Goal: Navigation & Orientation: Find specific page/section

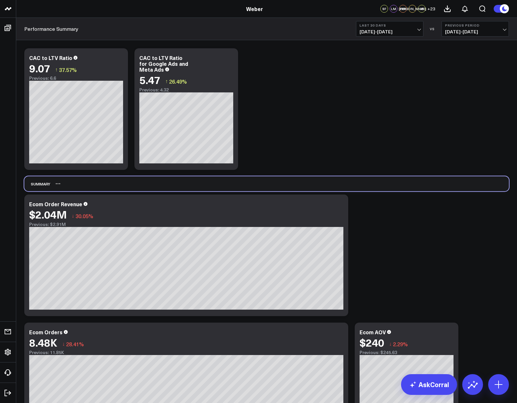
click at [421, 190] on div "Summary" at bounding box center [266, 183] width 485 height 15
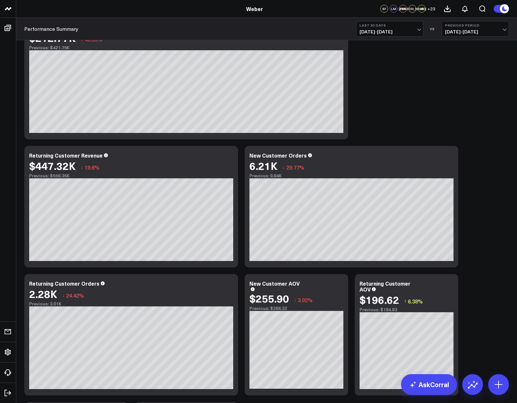
scroll to position [520, 0]
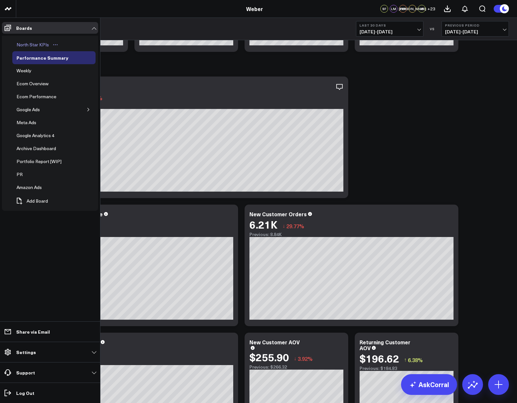
click at [47, 46] on div "North Star KPIs" at bounding box center [33, 45] width 36 height 8
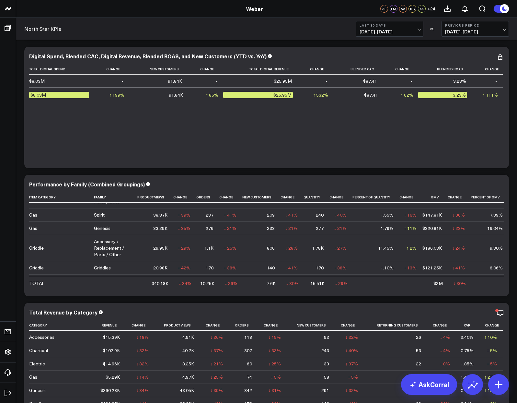
scroll to position [723, 0]
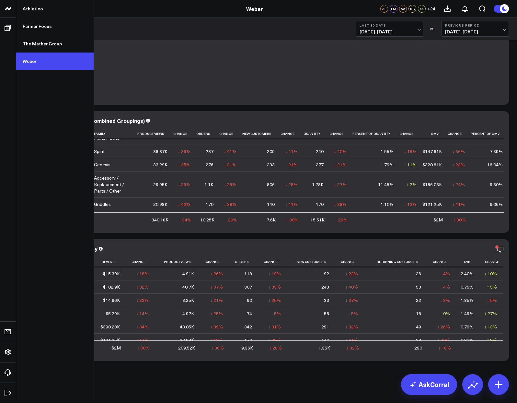
click at [35, 60] on link "Weber" at bounding box center [54, 60] width 77 height 17
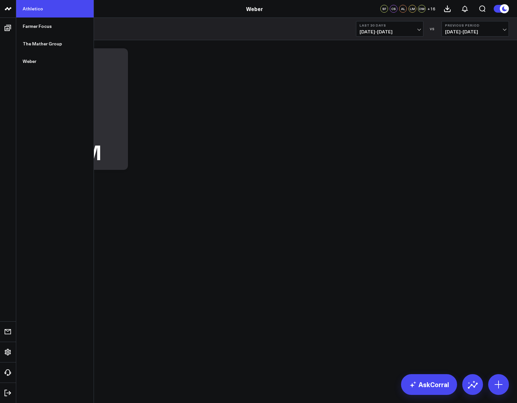
click at [51, 11] on link "Athletico" at bounding box center [54, 8] width 77 height 17
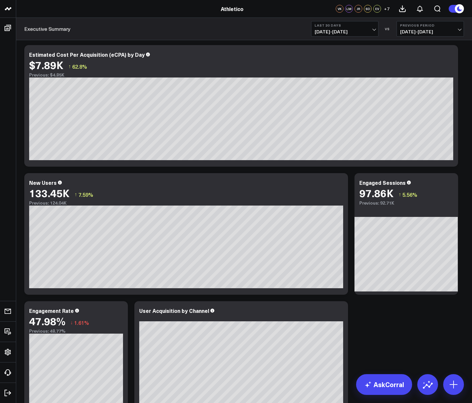
scroll to position [406, 0]
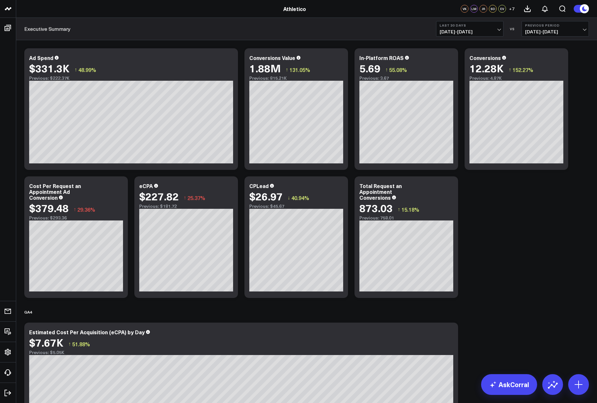
click at [540, 224] on div "Modify via AI Copy link to widget Ask support Remove Create linked copy Executi…" at bounding box center [306, 374] width 571 height 658
click at [492, 257] on div "Modify via AI Copy link to widget Ask support Remove Create linked copy Executi…" at bounding box center [306, 374] width 571 height 658
